Goal: Obtain resource: Download file/media

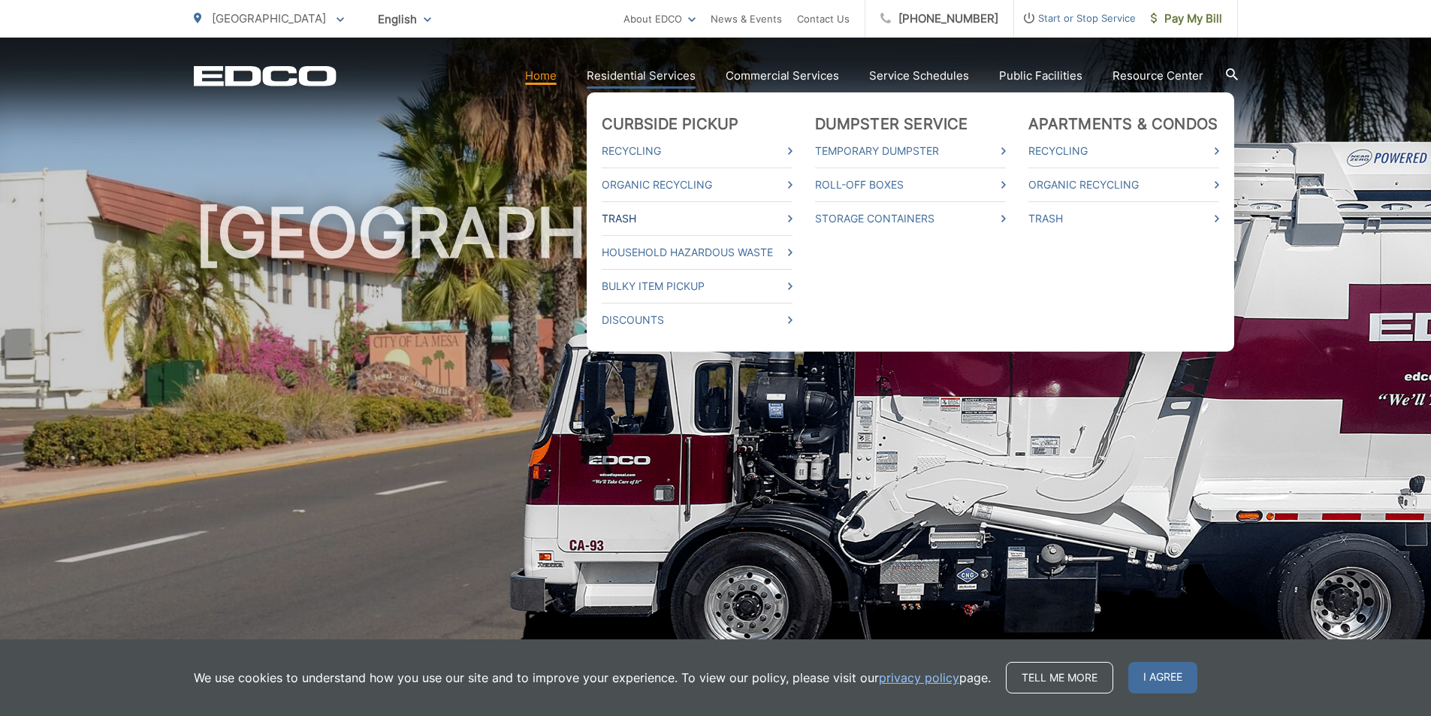
click at [641, 219] on link "Trash" at bounding box center [697, 219] width 191 height 18
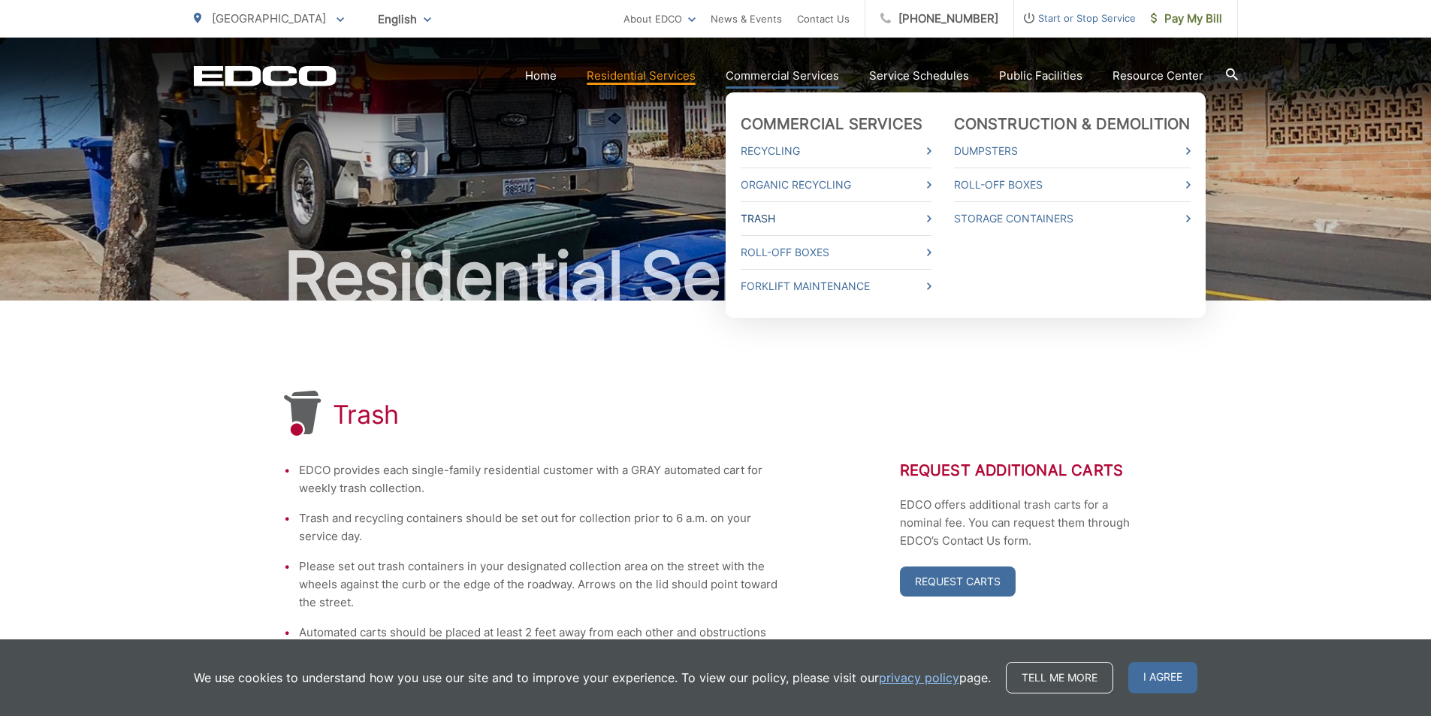
click at [783, 222] on link "Trash" at bounding box center [836, 219] width 191 height 18
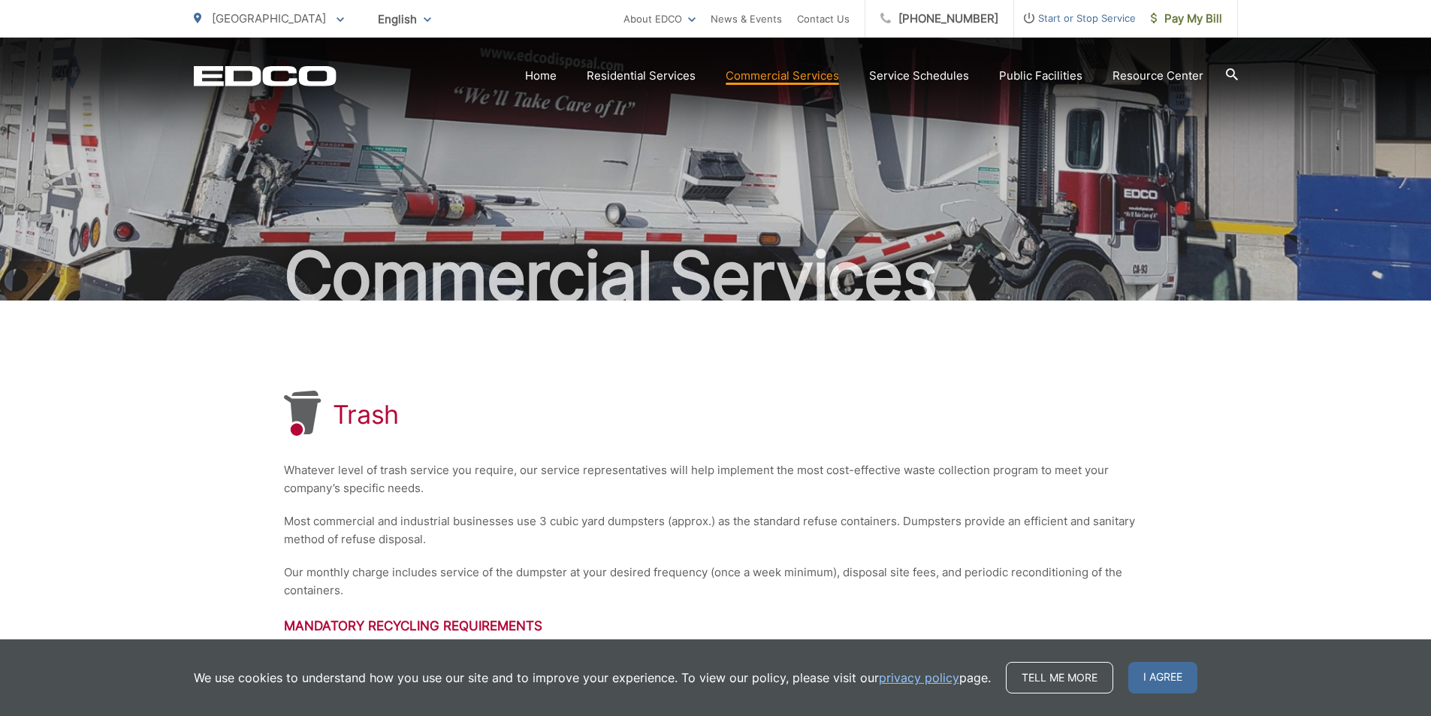
scroll to position [262, 0]
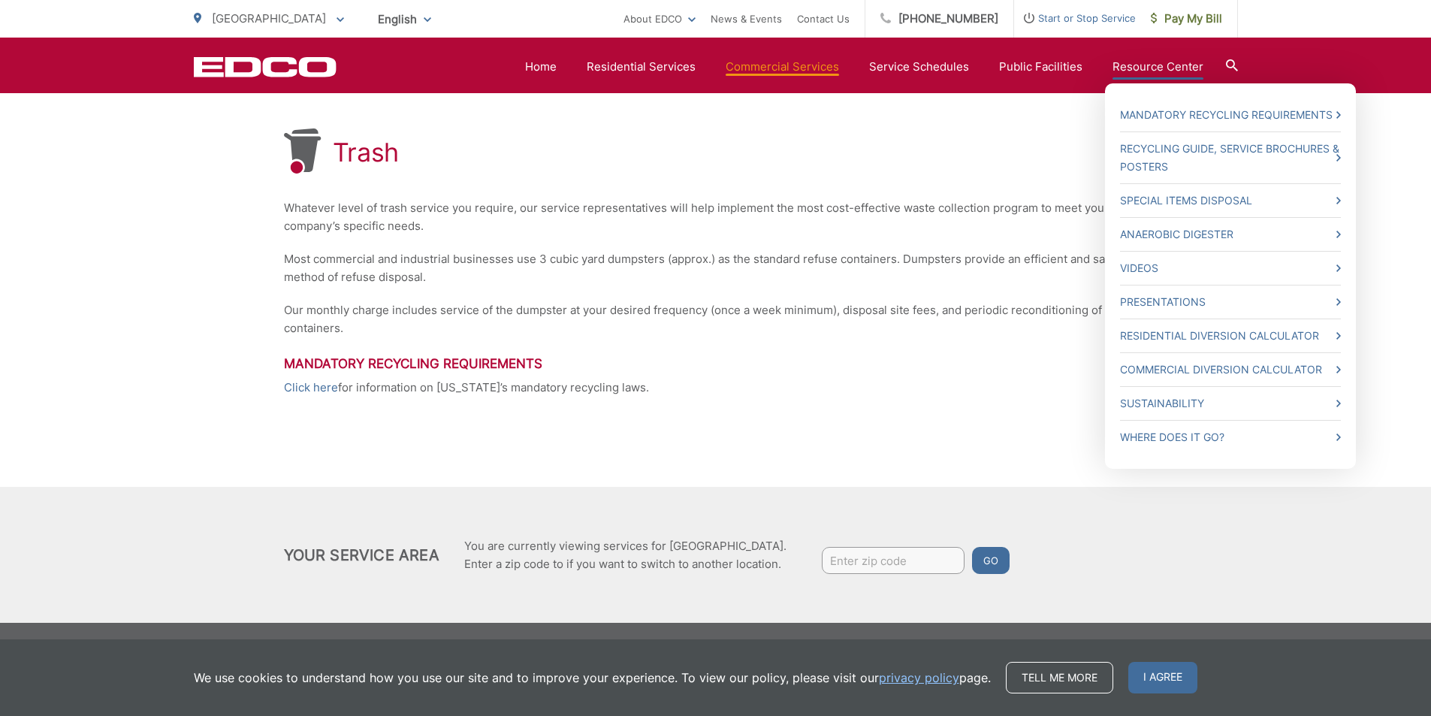
click at [1126, 66] on link "Resource Center" at bounding box center [1158, 67] width 91 height 18
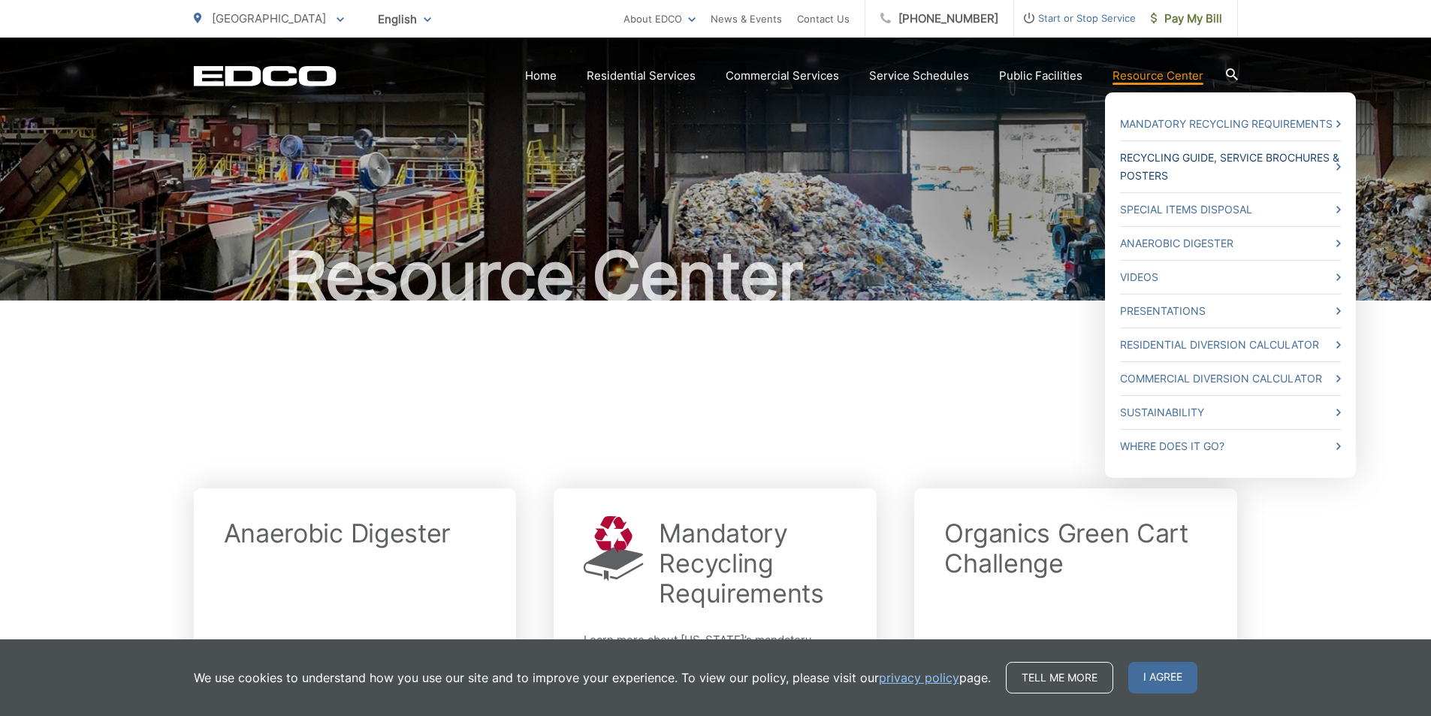
click at [1165, 158] on link "Recycling Guide, Service Brochures & Posters" at bounding box center [1230, 167] width 221 height 36
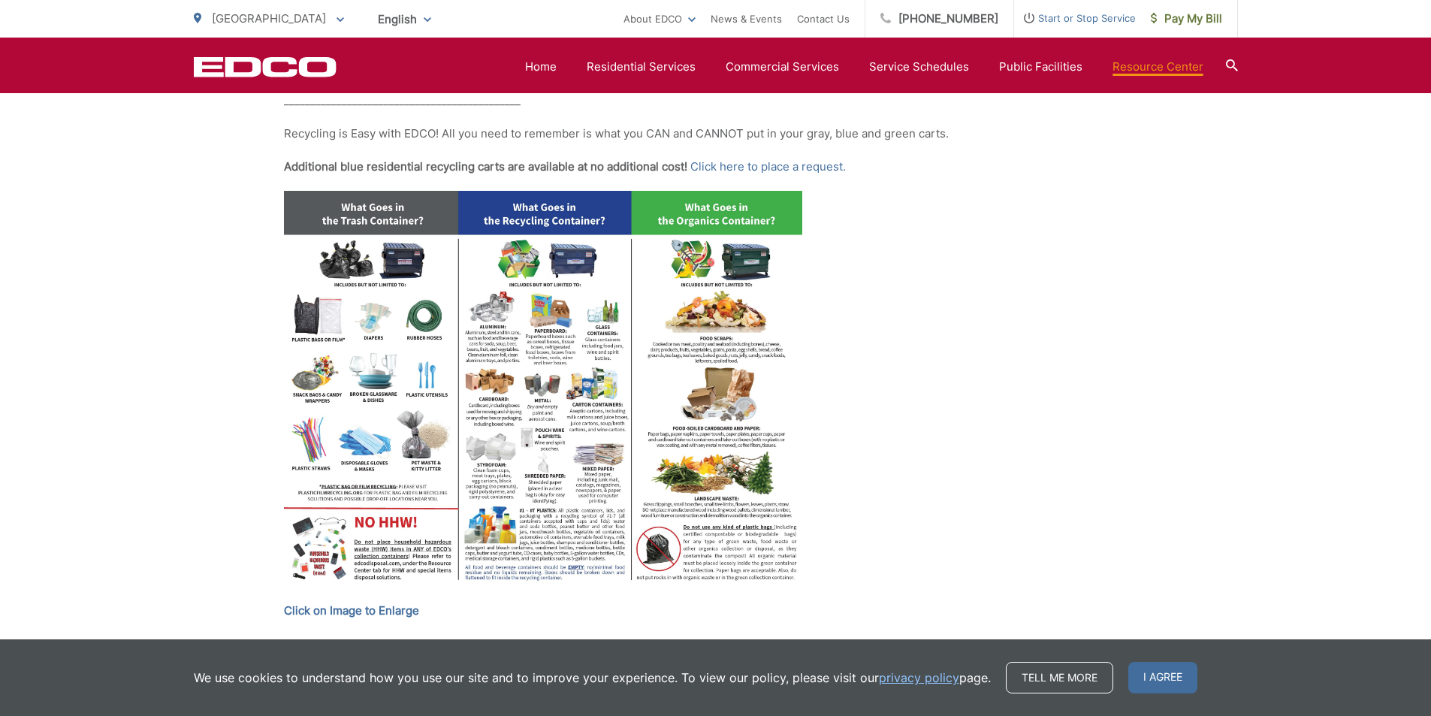
scroll to position [676, 0]
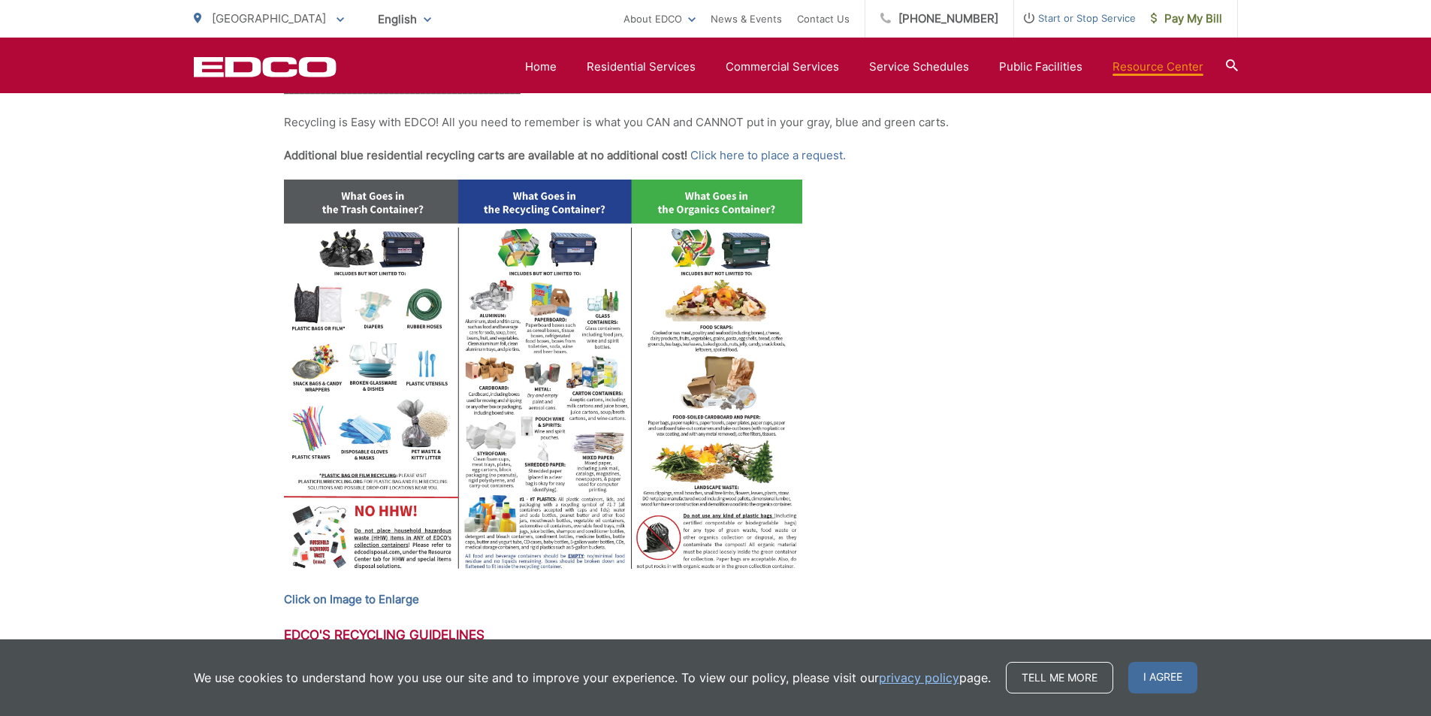
click at [424, 346] on img at bounding box center [543, 380] width 518 height 400
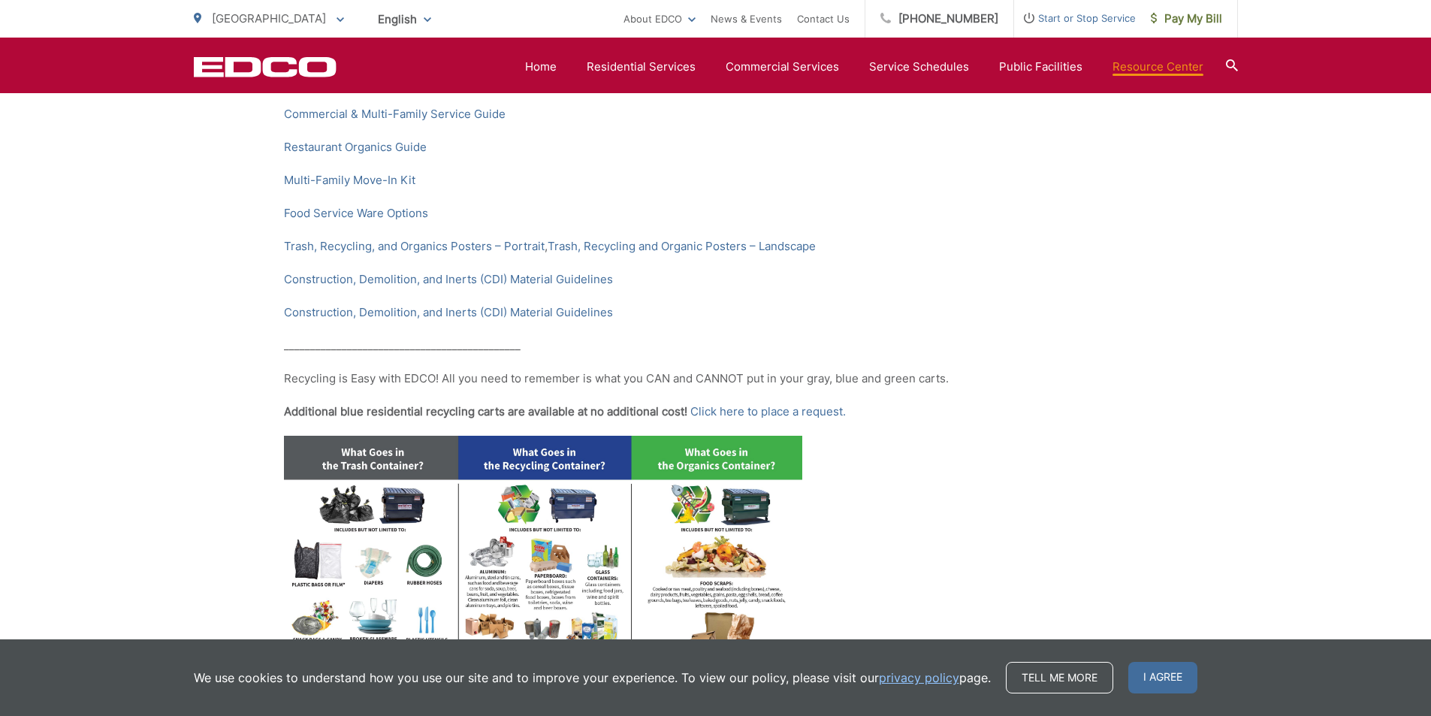
scroll to position [394, 0]
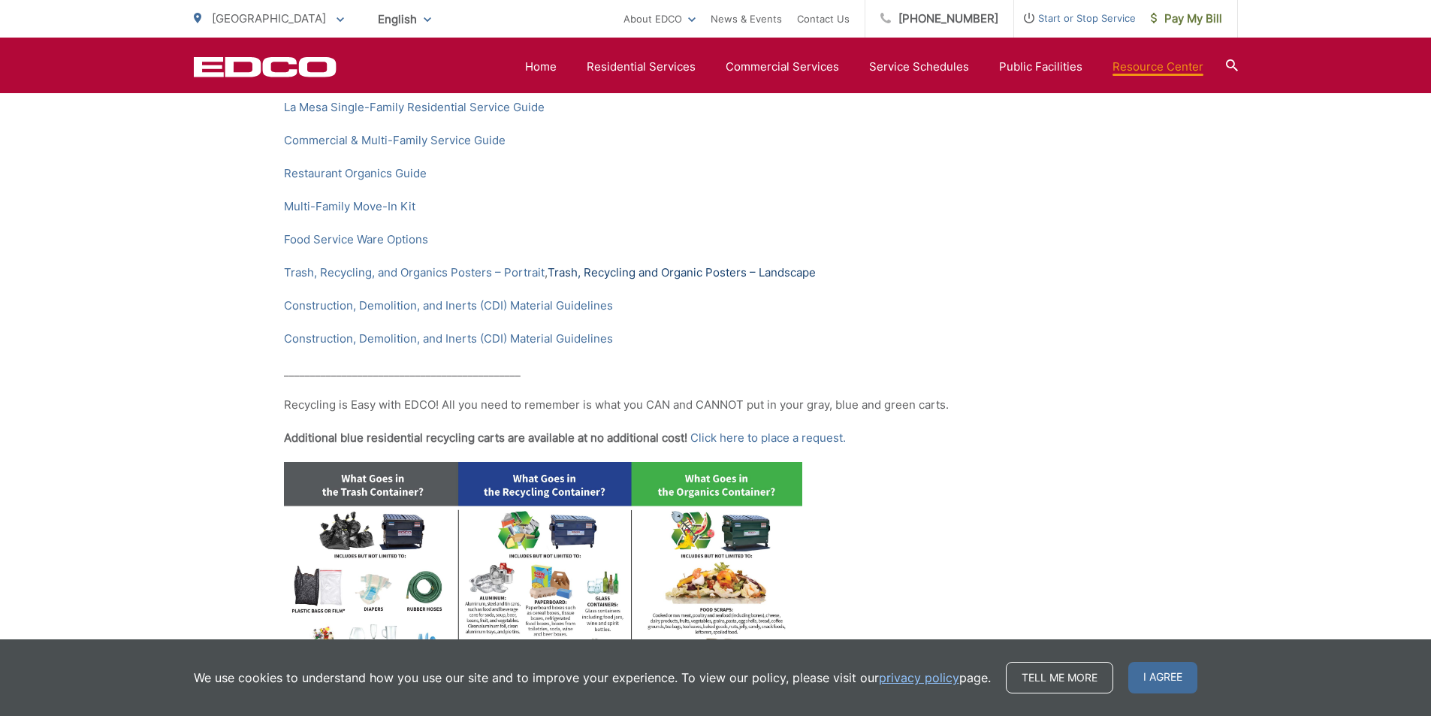
click at [684, 273] on link "Trash, Recycling and Organic Posters – Landscape" at bounding box center [682, 273] width 268 height 18
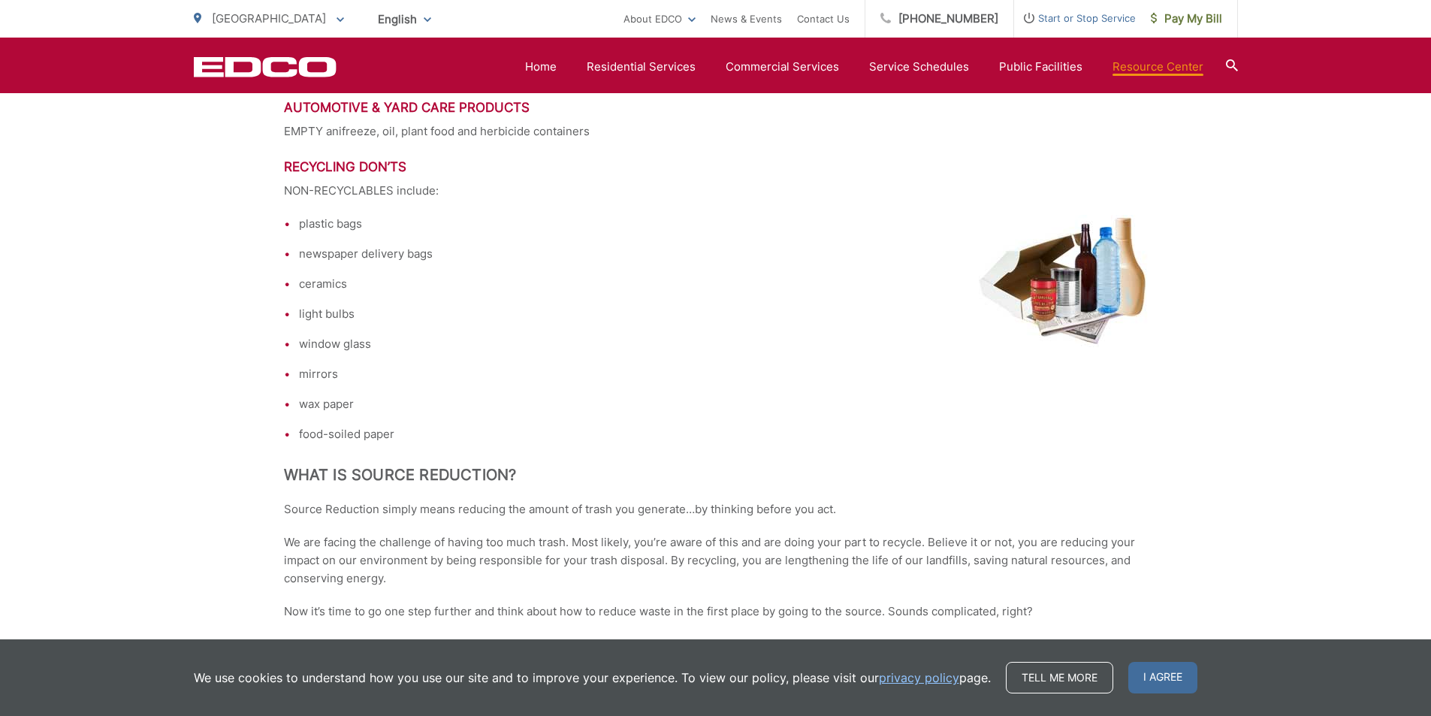
scroll to position [1671, 0]
